Goal: Information Seeking & Learning: Learn about a topic

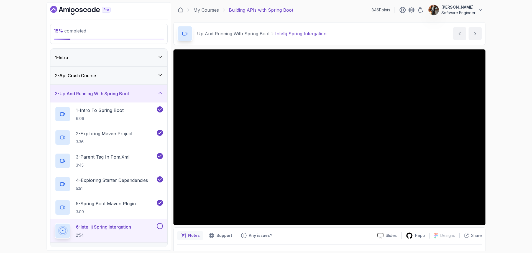
scroll to position [28, 0]
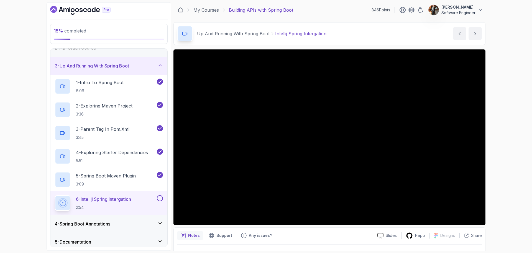
click at [516, 67] on div "15 % completed 1 - Intro 2 - Api Crash Course 3 - Up And Running With Spring Bo…" at bounding box center [266, 126] width 532 height 253
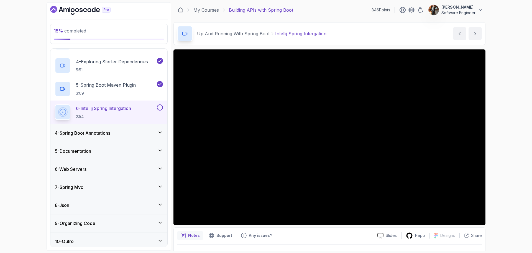
scroll to position [122, 0]
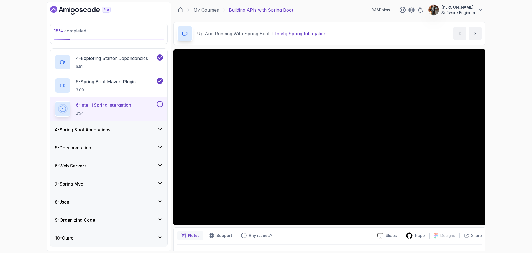
click at [151, 131] on div "4 - Spring Boot Annotations" at bounding box center [109, 129] width 108 height 7
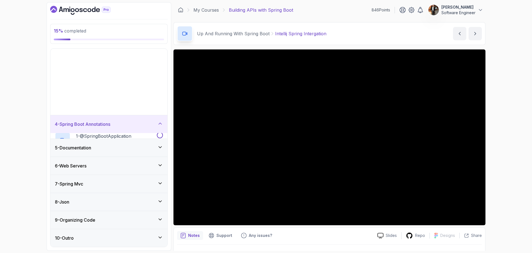
scroll to position [0, 0]
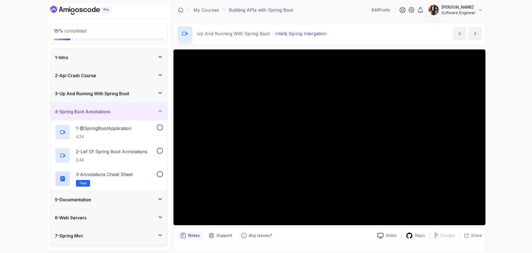
click at [153, 204] on div "5 - Documentation" at bounding box center [108, 199] width 117 height 18
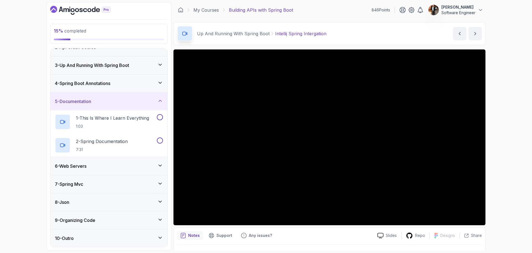
scroll to position [29, 0]
click at [159, 169] on div "6 - Web Servers" at bounding box center [108, 166] width 117 height 18
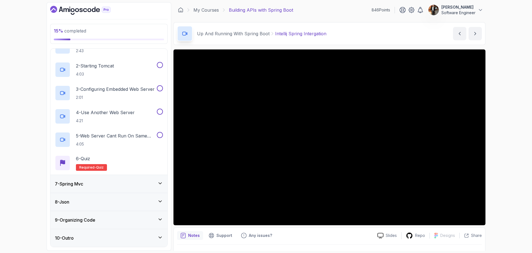
scroll to position [0, 0]
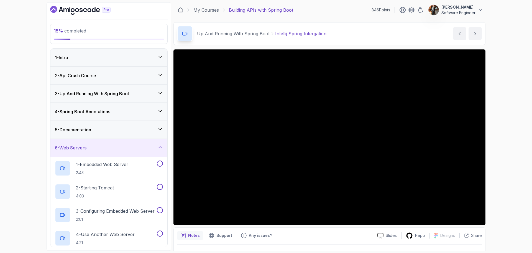
click at [126, 147] on div "6 - Web Servers" at bounding box center [109, 147] width 108 height 7
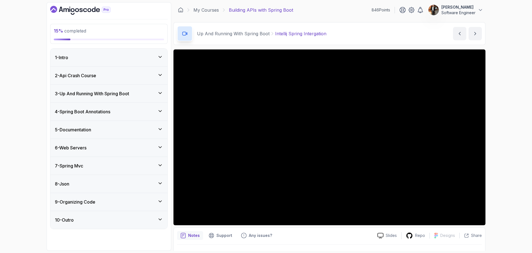
click at [128, 107] on div "4 - Spring Boot Annotations" at bounding box center [108, 112] width 117 height 18
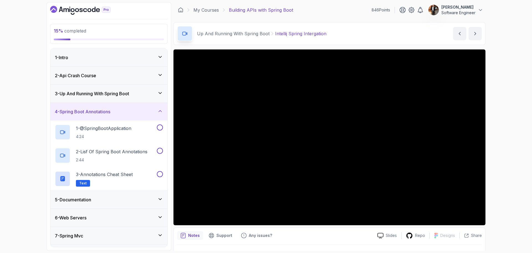
click at [138, 91] on div "3 - Up And Running With Spring Boot" at bounding box center [109, 93] width 108 height 7
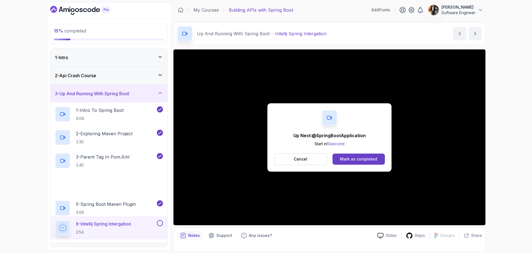
click at [138, 91] on div "3 - Up And Running With Spring Boot" at bounding box center [109, 93] width 108 height 7
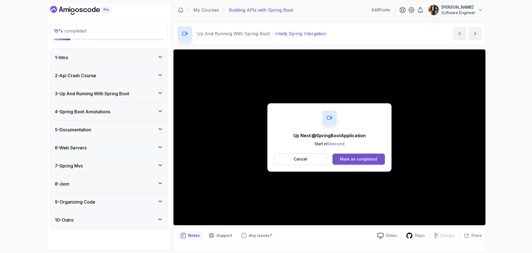
click at [356, 160] on div "Mark as completed" at bounding box center [358, 159] width 37 height 6
